Goal: Information Seeking & Learning: Learn about a topic

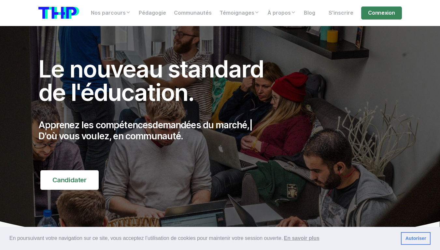
click at [415, 238] on link "Autoriser" at bounding box center [416, 238] width 30 height 13
